Goal: Task Accomplishment & Management: Manage account settings

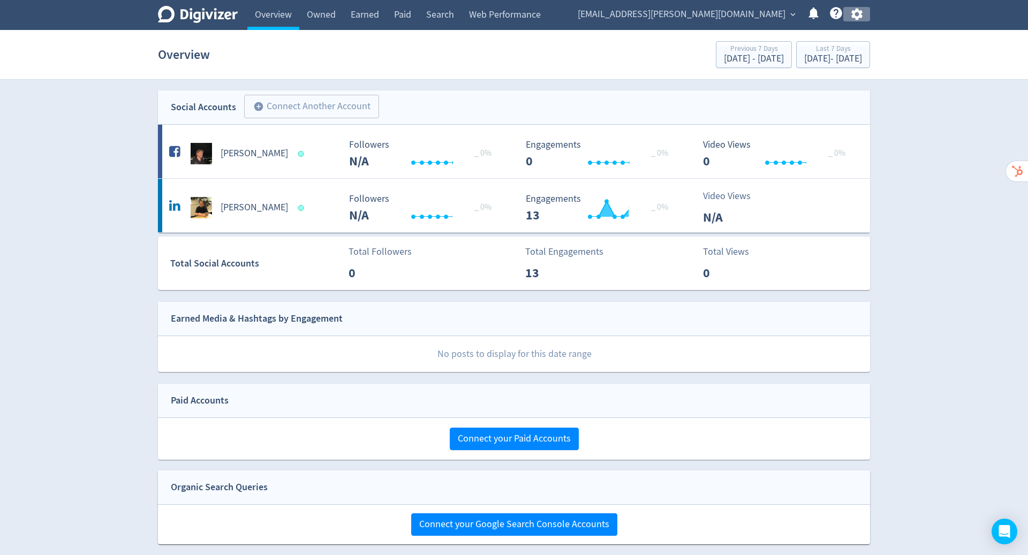
click at [854, 13] on icon "button" at bounding box center [856, 15] width 11 height 12
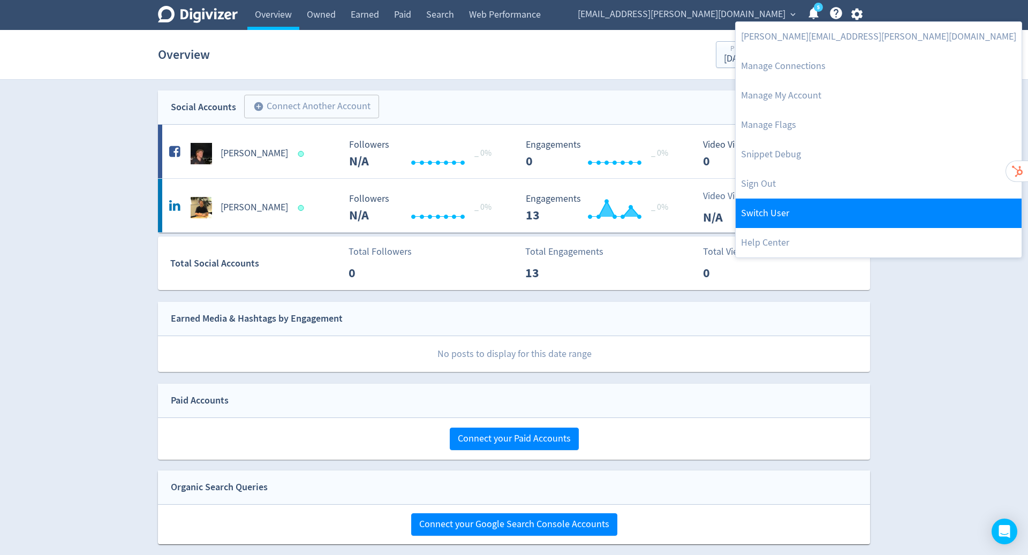
click at [804, 209] on link "Switch User" at bounding box center [879, 213] width 286 height 29
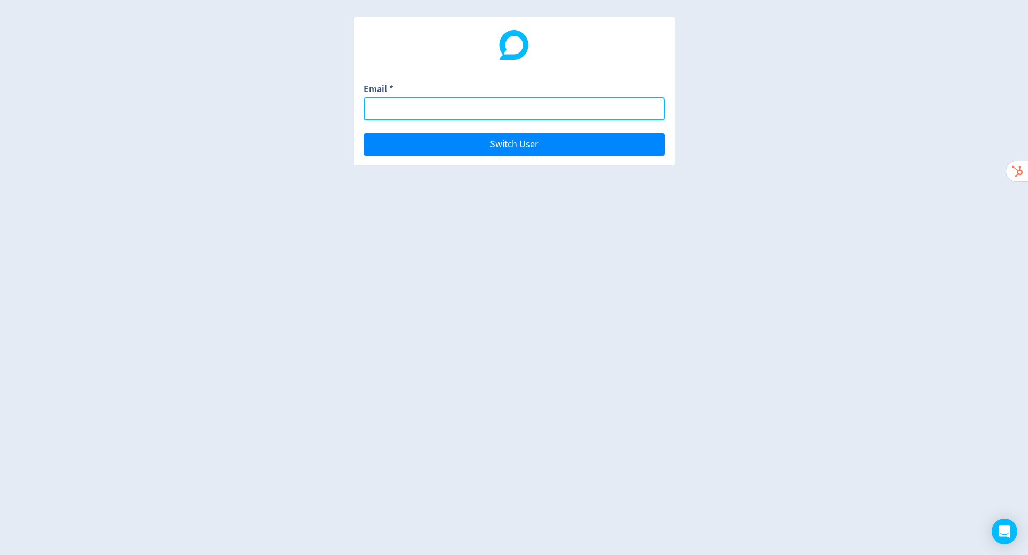
click at [473, 118] on input "Email *" at bounding box center [514, 108] width 301 height 23
paste input "[EMAIL_ADDRESS][DOMAIN_NAME]"
type input "[EMAIL_ADDRESS][DOMAIN_NAME]"
click at [364, 133] on button "Switch User" at bounding box center [514, 144] width 301 height 22
